Goal: Task Accomplishment & Management: Use online tool/utility

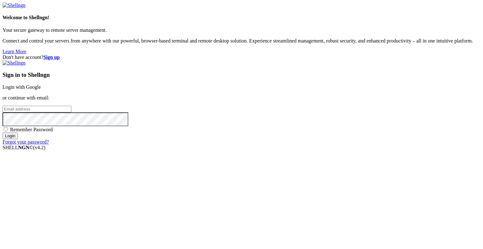
click at [71, 112] on input "email" at bounding box center [37, 109] width 69 height 7
click at [3, 111] on protonpass-control-3fca at bounding box center [3, 108] width 0 height 5
type input "[EMAIL_ADDRESS][DOMAIN_NAME]"
click at [18, 139] on input "Login" at bounding box center [10, 135] width 15 height 7
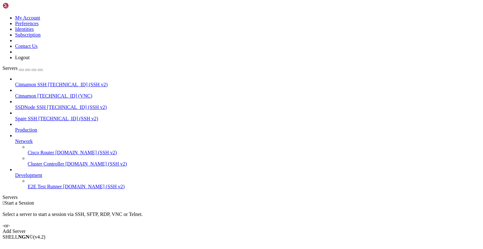
click at [41, 93] on span "[TECHNICAL_ID] (VNC)" at bounding box center [64, 95] width 55 height 5
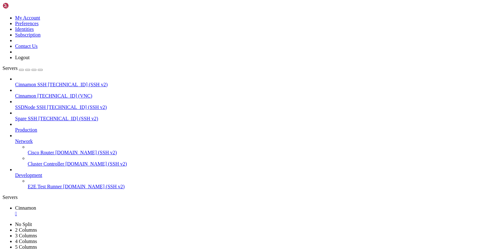
drag, startPoint x: 143, startPoint y: 20, endPoint x: 143, endPoint y: 43, distance: 23.3
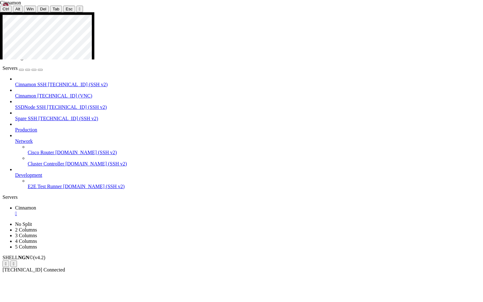
drag, startPoint x: 125, startPoint y: 197, endPoint x: 126, endPoint y: 215, distance: 18.6
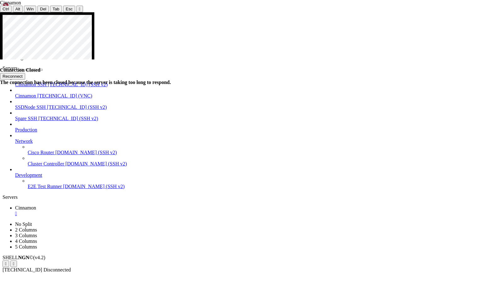
click at [25, 73] on button "Reconnect" at bounding box center [12, 76] width 25 height 7
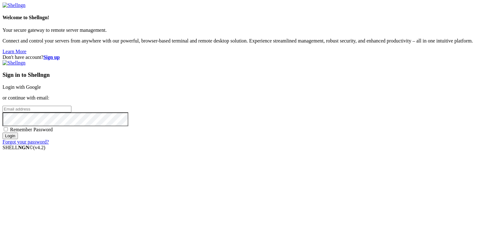
click at [71, 112] on input "email" at bounding box center [37, 109] width 69 height 7
click at [3, 111] on protonpass-control-3fca at bounding box center [3, 108] width 0 height 5
type input "[EMAIL_ADDRESS][DOMAIN_NAME]"
click at [18, 139] on input "Login" at bounding box center [10, 135] width 15 height 7
